Goal: Information Seeking & Learning: Compare options

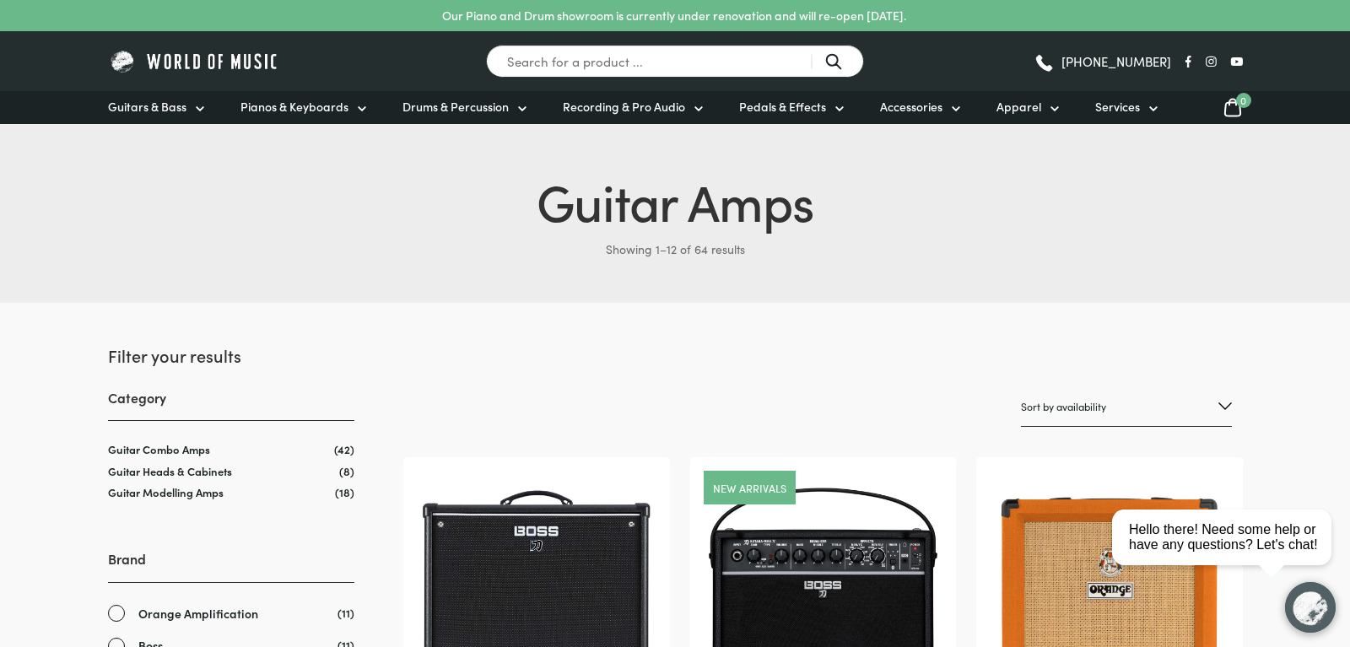
click at [1021, 387] on select "Sort by popularity Sort by average rating Sort by latest Sort by price: low to …" at bounding box center [1126, 407] width 211 height 40
select select "price"
click option "Sort by price: low to high" at bounding box center [0, 0] width 0 height 0
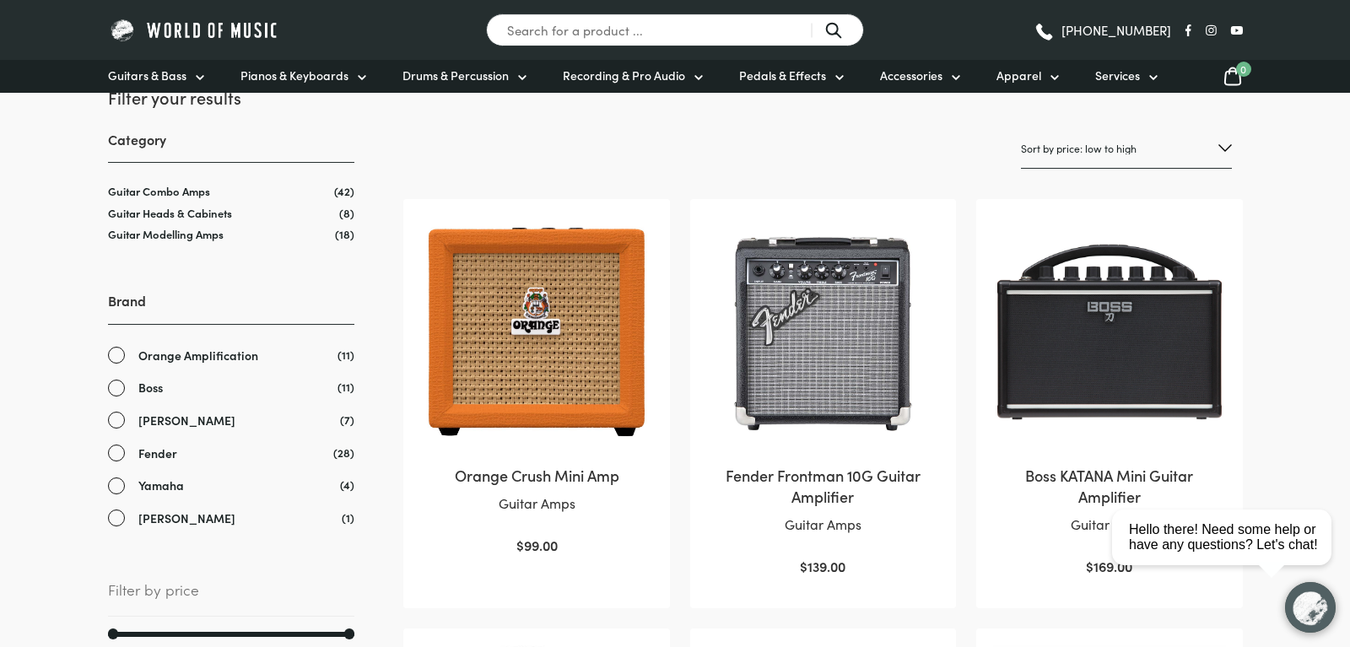
click at [871, 312] on img at bounding box center [823, 332] width 232 height 232
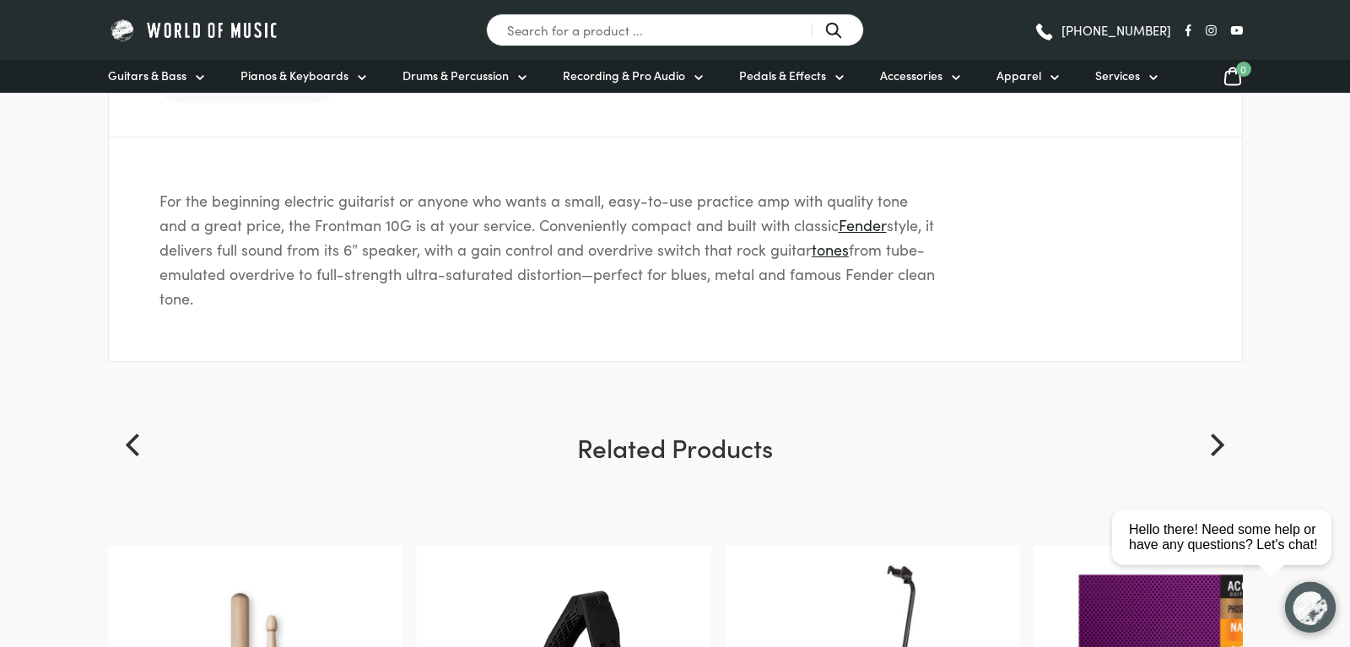
scroll to position [688, 0]
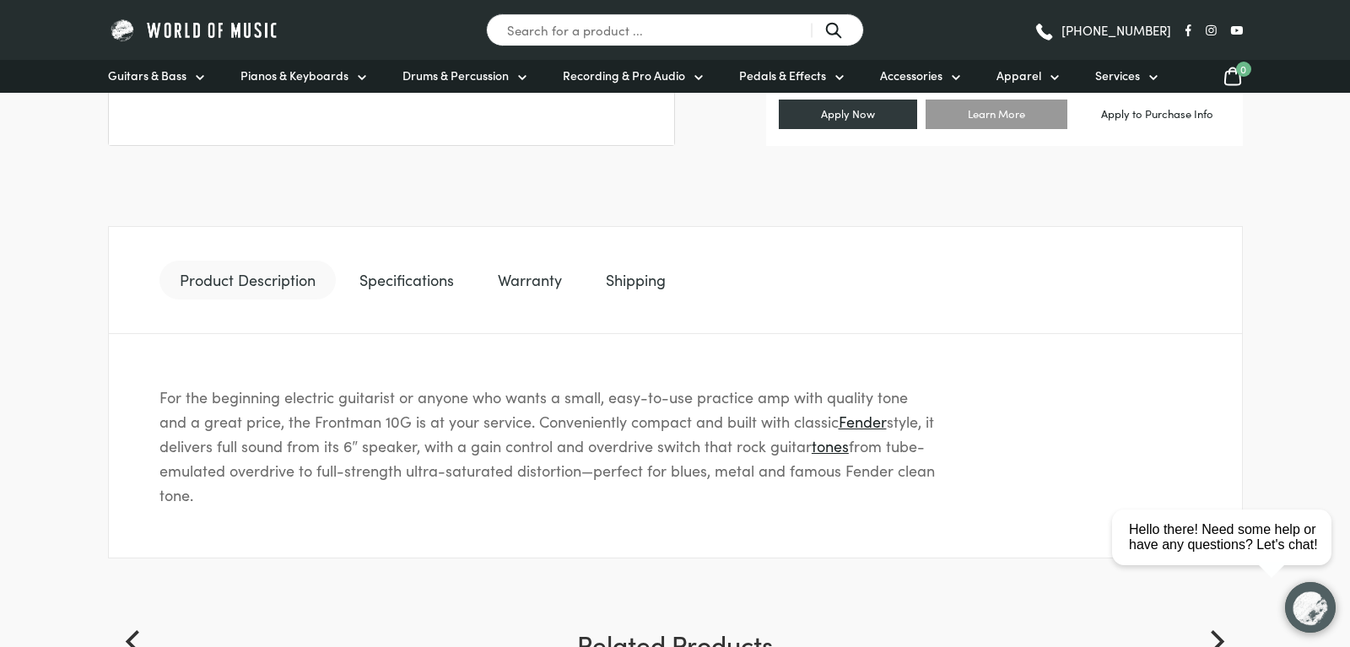
click at [404, 286] on link "Specifications" at bounding box center [406, 280] width 135 height 39
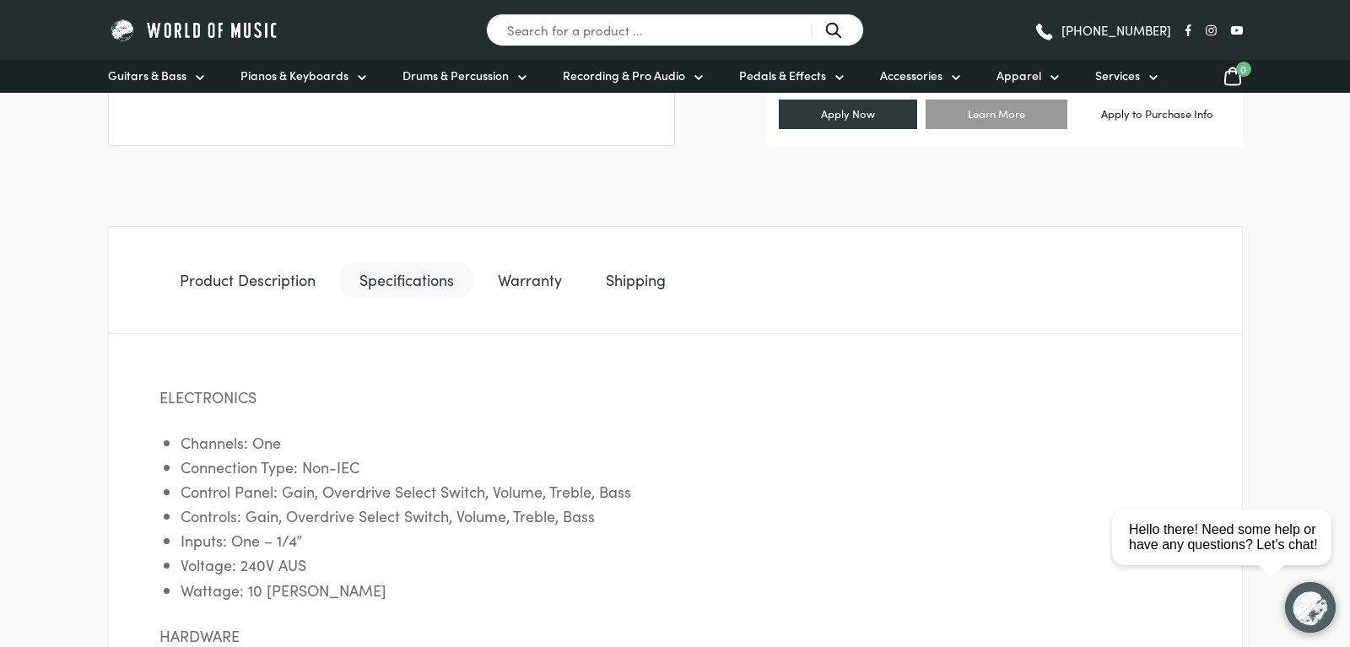
click at [256, 281] on link "Product Description" at bounding box center [247, 280] width 176 height 39
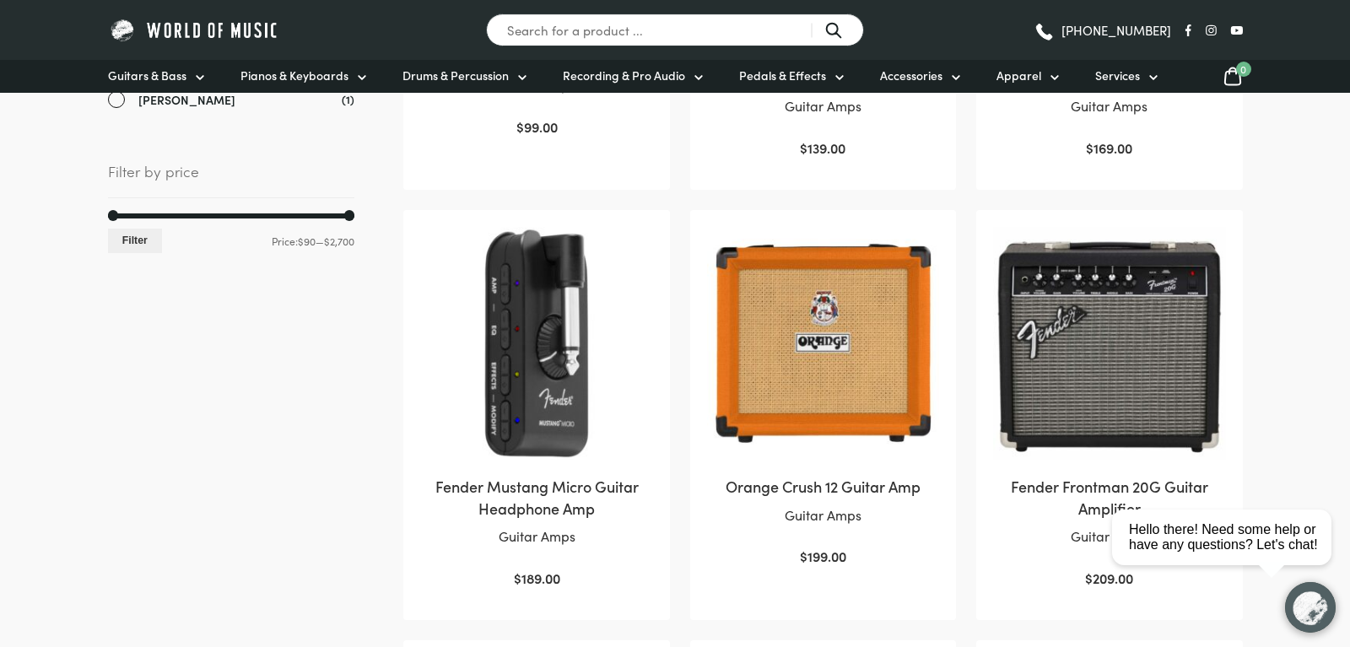
scroll to position [688, 0]
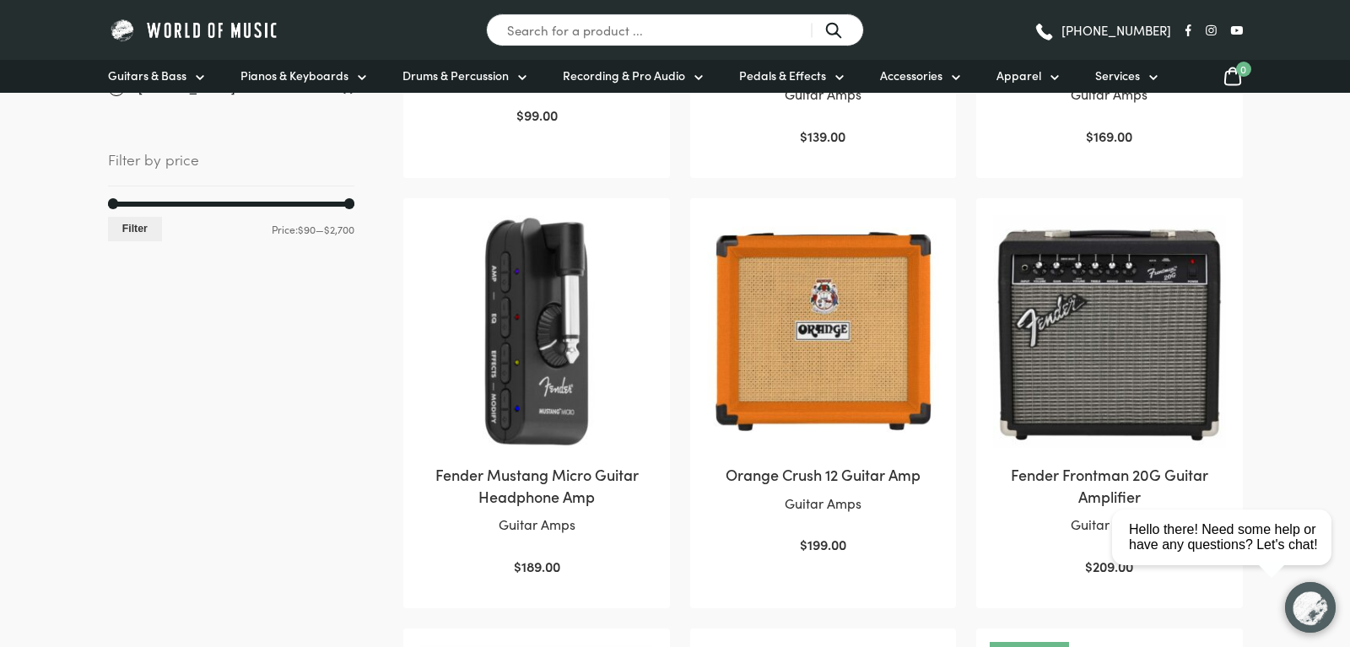
click at [1082, 384] on img at bounding box center [1109, 331] width 232 height 232
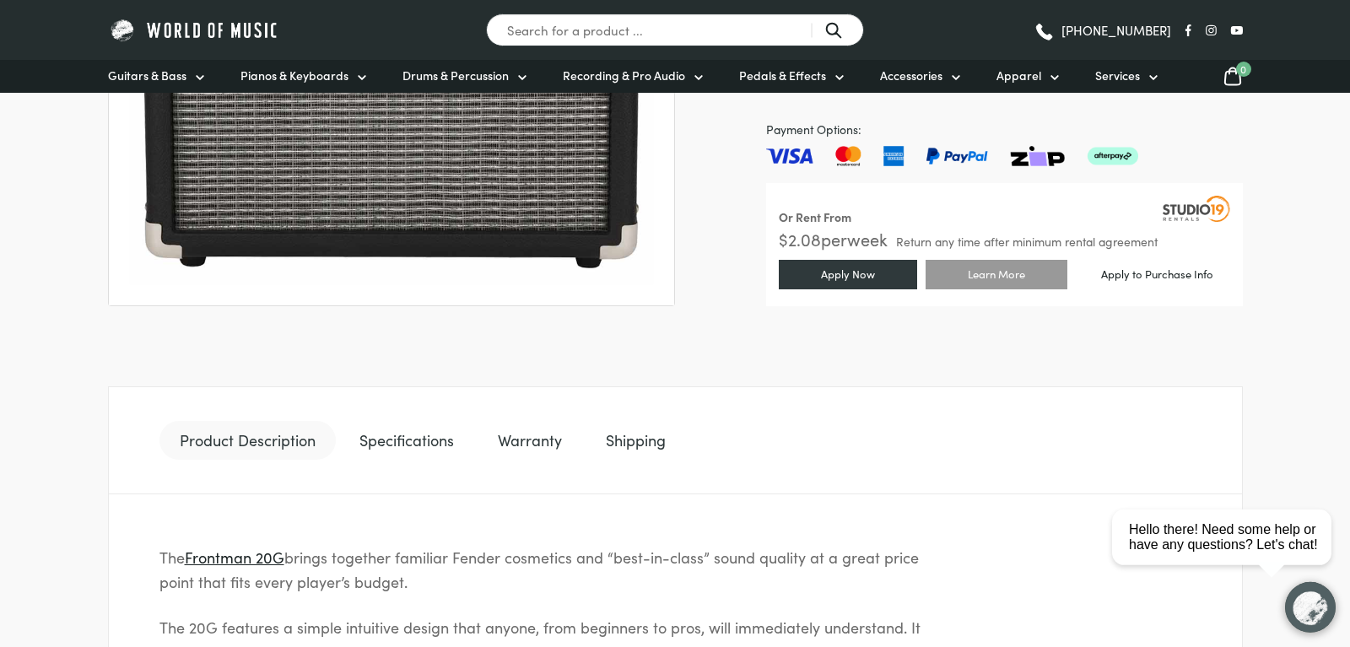
scroll to position [516, 0]
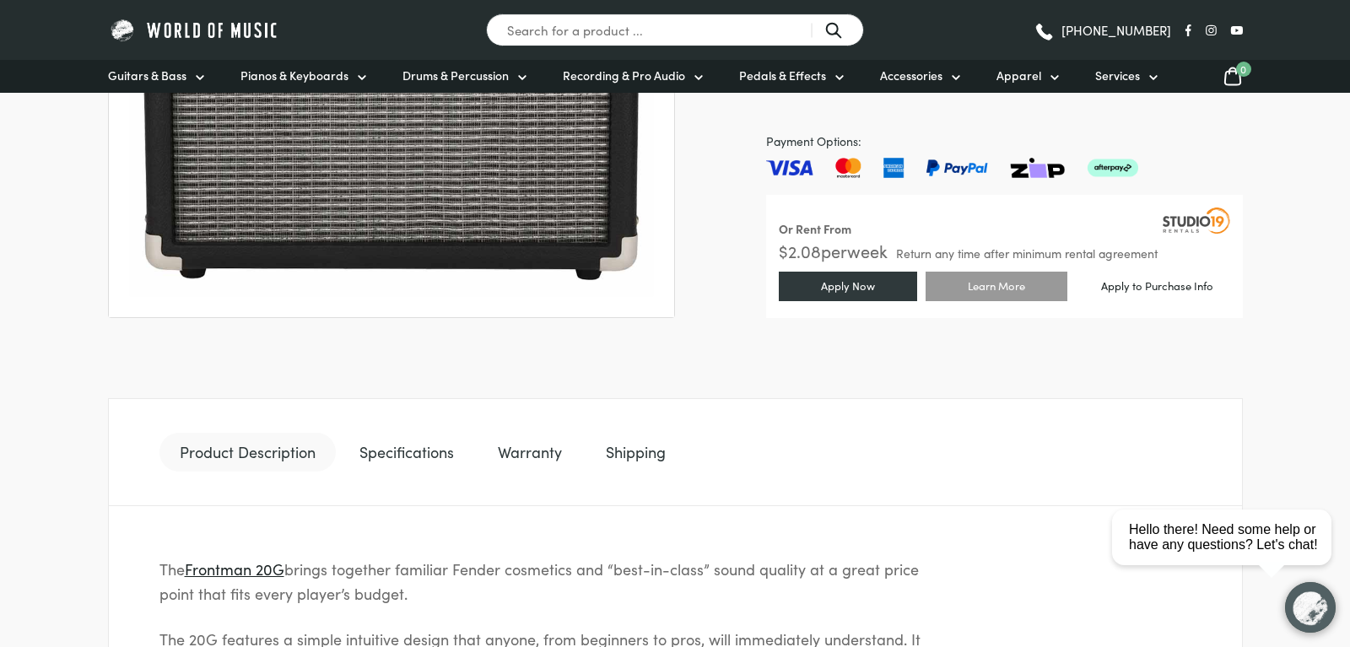
click at [426, 446] on link "Specifications" at bounding box center [406, 452] width 135 height 39
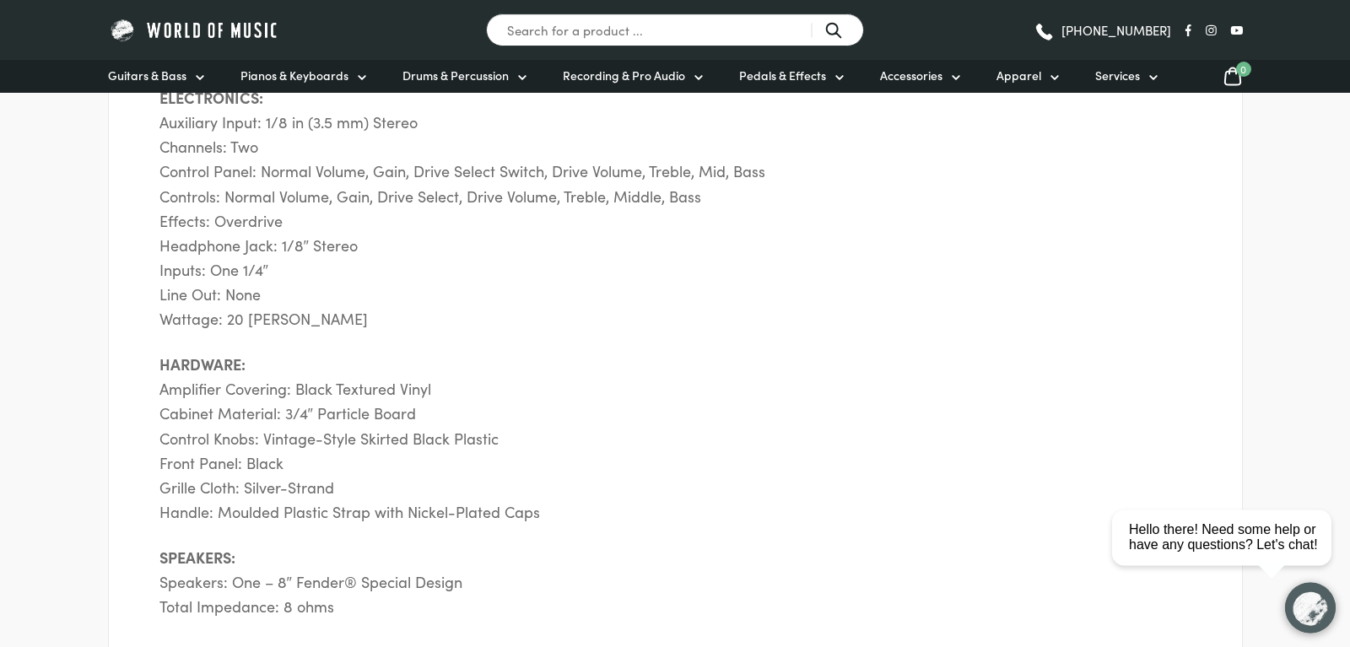
scroll to position [946, 0]
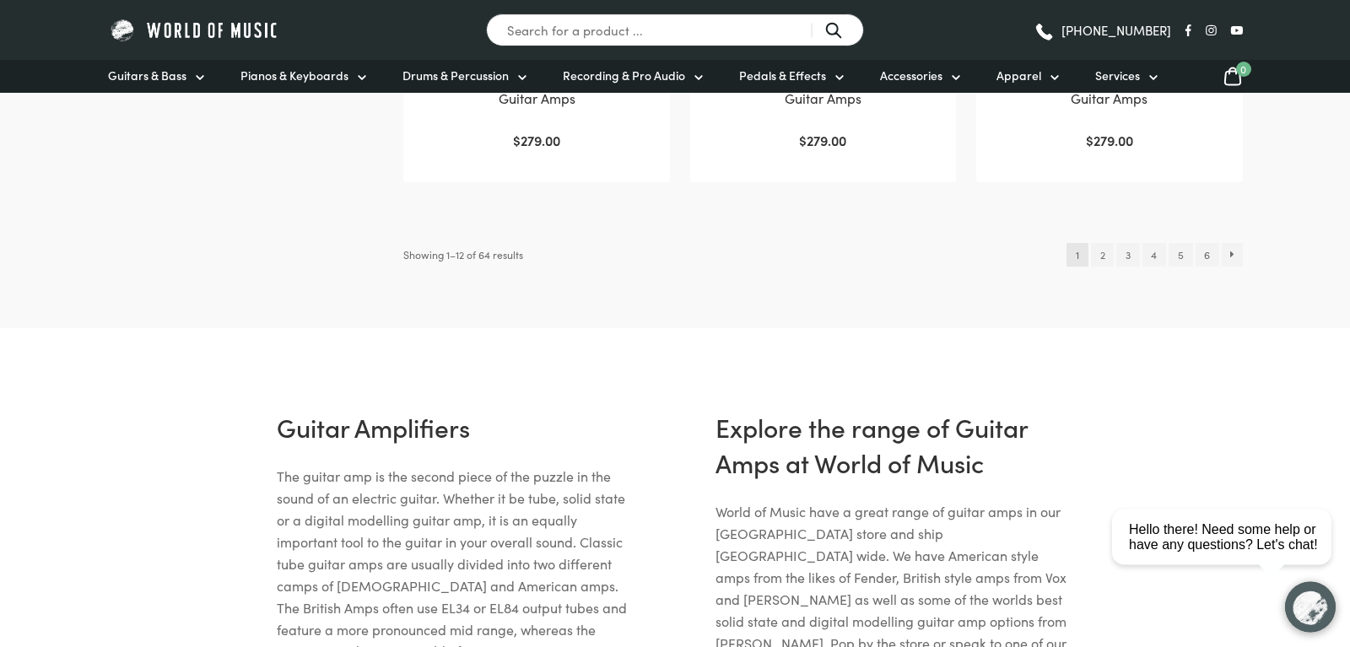
scroll to position [1979, 0]
